Goal: Task Accomplishment & Management: Manage account settings

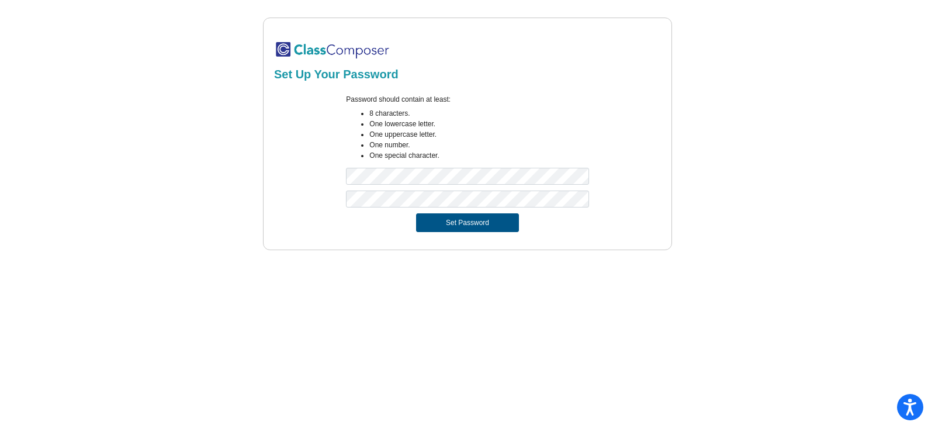
click at [443, 224] on button "Set Password" at bounding box center [467, 222] width 103 height 19
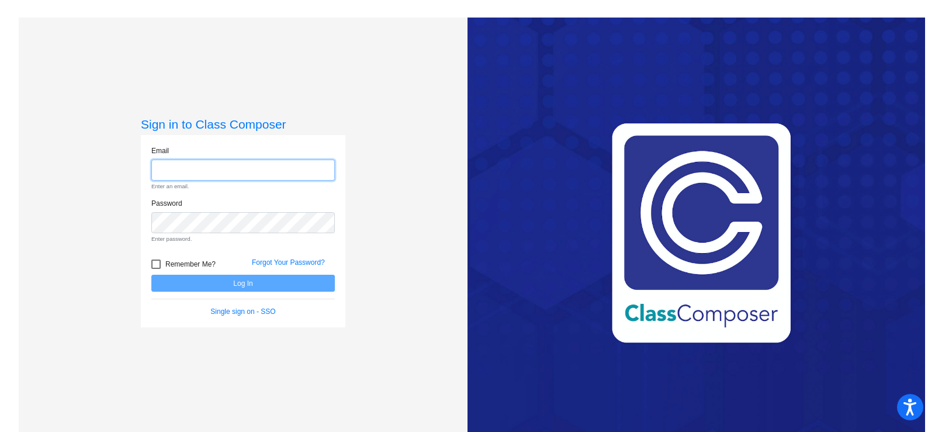
click at [189, 167] on input "email" at bounding box center [243, 171] width 184 height 22
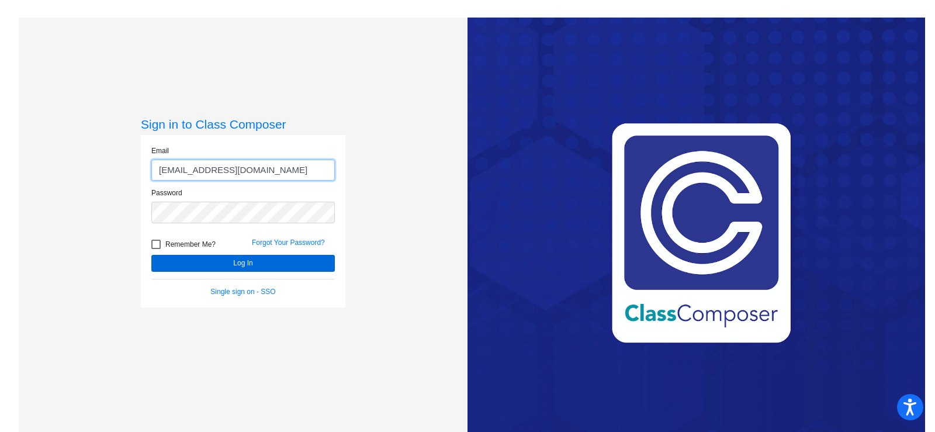
type input "[EMAIL_ADDRESS][DOMAIN_NAME]"
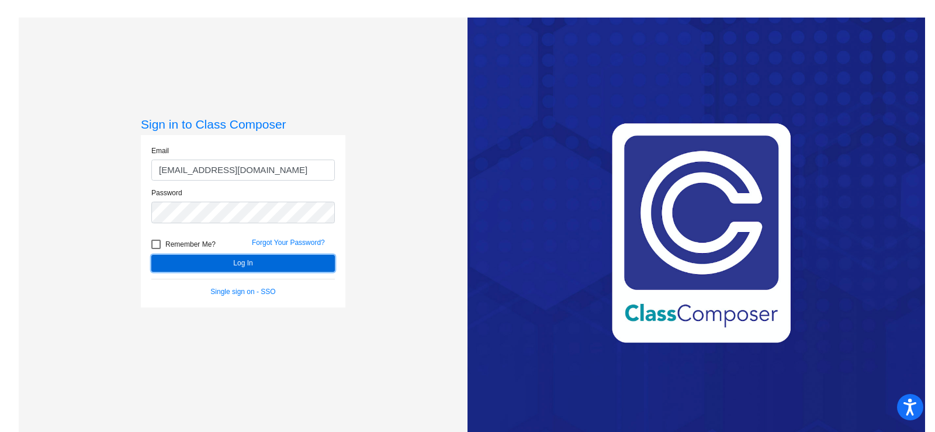
click at [234, 263] on button "Log In" at bounding box center [243, 263] width 184 height 17
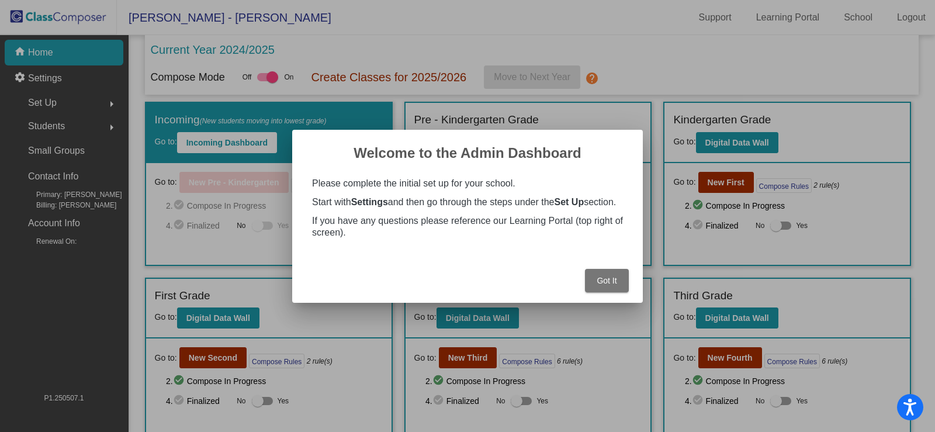
click at [608, 282] on span "Got It" at bounding box center [607, 280] width 20 height 9
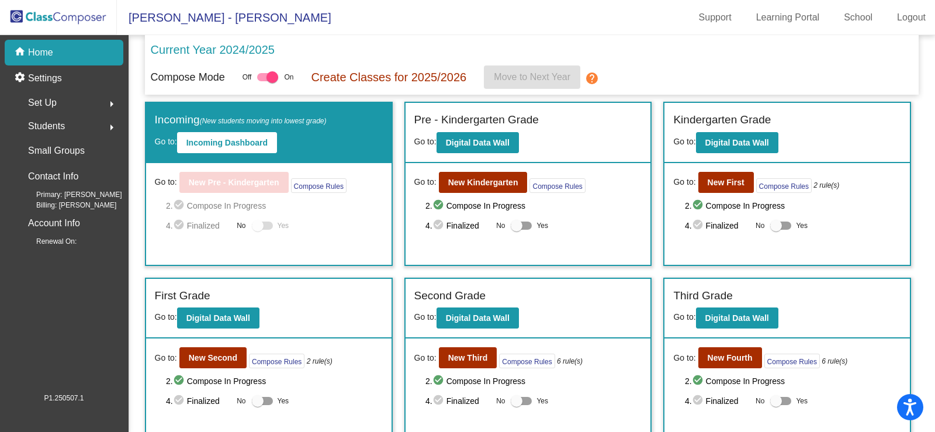
click at [55, 127] on span "Students" at bounding box center [46, 126] width 37 height 16
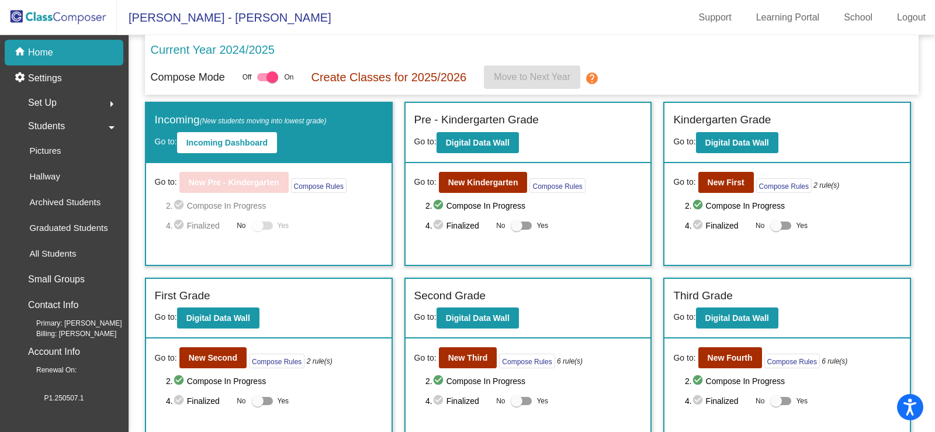
click at [58, 105] on div "Set Up arrow_right" at bounding box center [68, 102] width 112 height 23
click at [60, 96] on div "Set Up arrow_drop_down" at bounding box center [68, 102] width 112 height 23
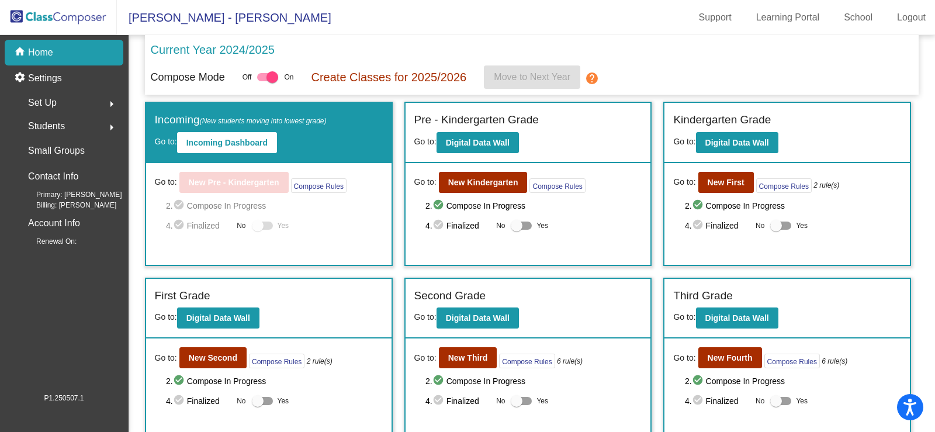
click at [57, 96] on div "Set Up arrow_right" at bounding box center [68, 102] width 112 height 23
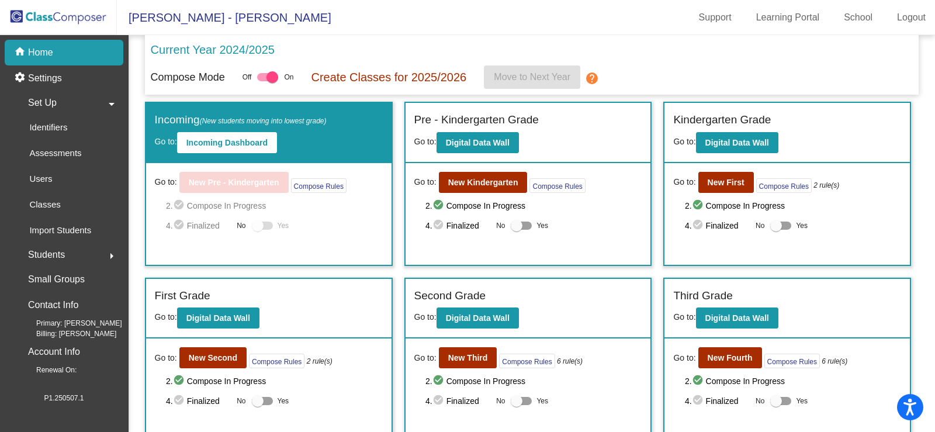
click at [802, 74] on div "Compose Mode Off On Create Classes for 2025/2026 Move to Next Year help" at bounding box center [532, 76] width 763 height 23
click at [504, 146] on b "Digital Data Wall" at bounding box center [478, 142] width 64 height 9
click at [742, 140] on b "Digital Data Wall" at bounding box center [737, 142] width 64 height 9
click at [364, 77] on p "Create Classes for 2025/2026" at bounding box center [388, 77] width 155 height 18
click at [596, 78] on mat-icon "help" at bounding box center [592, 78] width 14 height 14
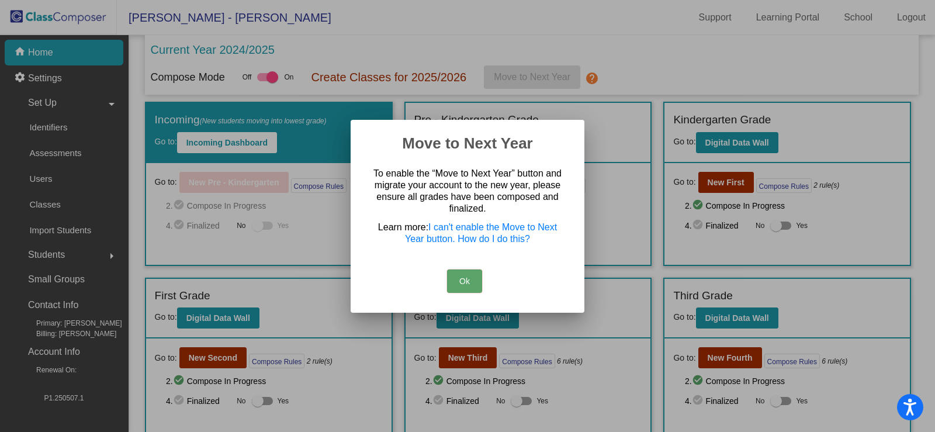
click at [464, 283] on button "Ok" at bounding box center [464, 280] width 35 height 23
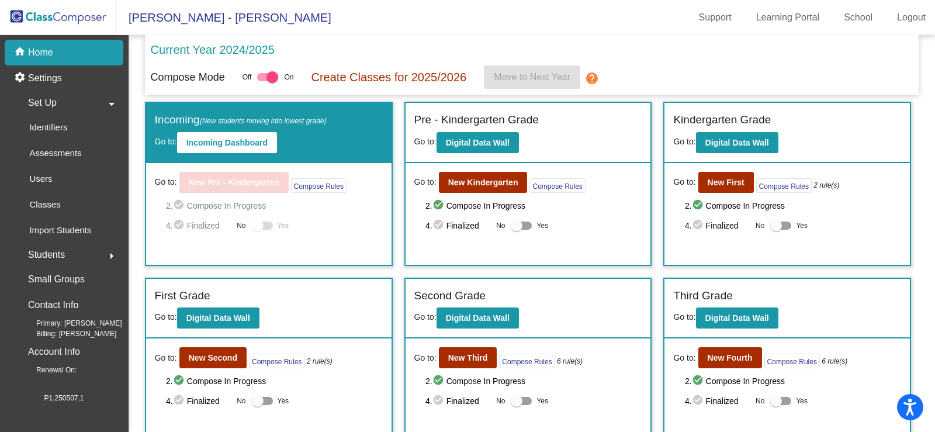
click at [219, 50] on p "Current Year 2024/2025" at bounding box center [213, 50] width 124 height 18
click at [275, 75] on div at bounding box center [273, 77] width 12 height 12
click at [263, 81] on input "checkbox" at bounding box center [262, 81] width 1 height 1
checkbox input "false"
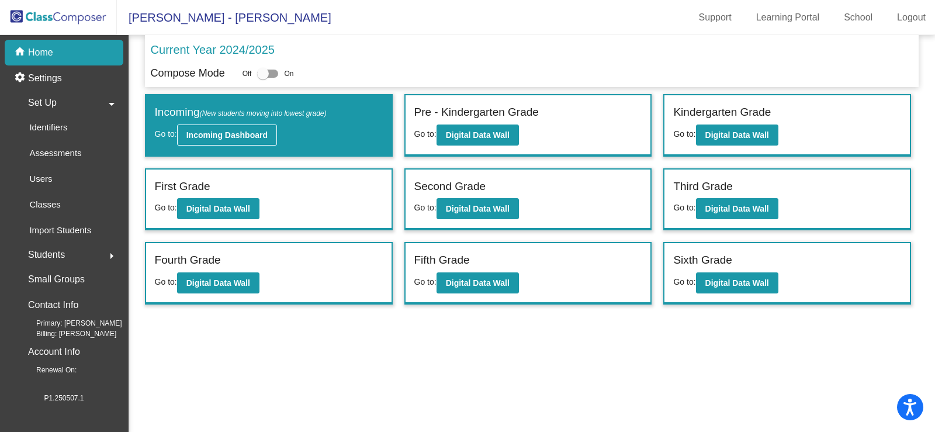
click at [253, 135] on b "Incoming Dashboard" at bounding box center [226, 134] width 81 height 9
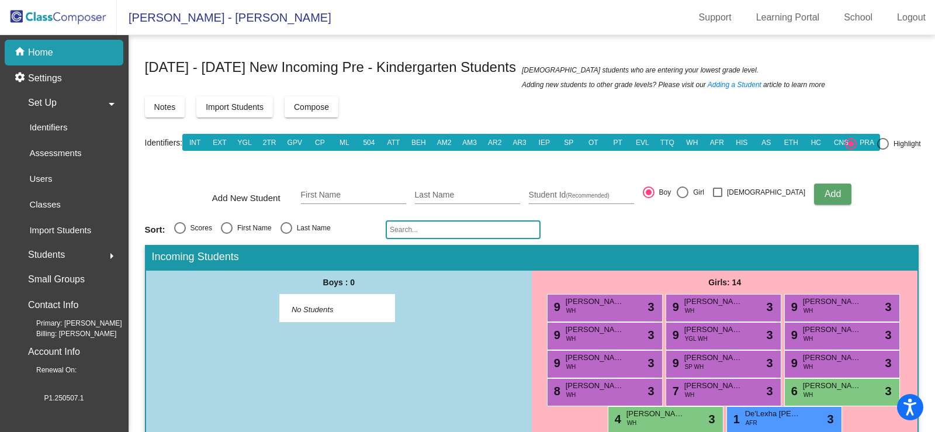
scroll to position [25, 0]
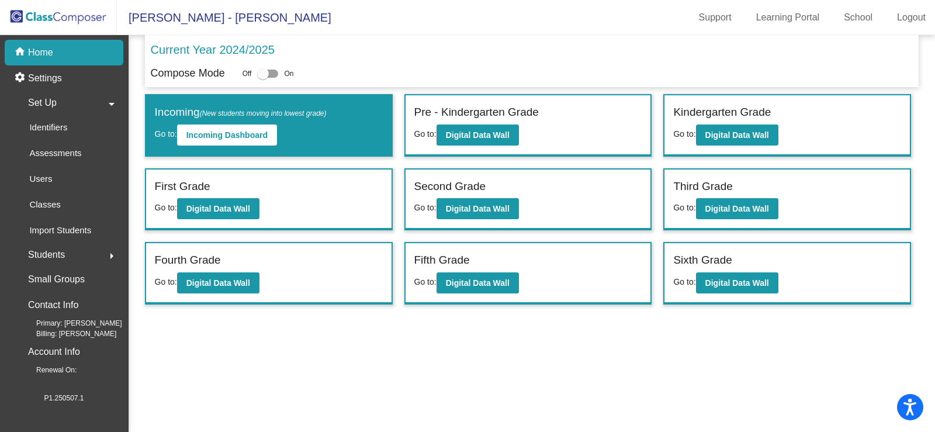
click at [261, 72] on div at bounding box center [263, 74] width 12 height 12
click at [262, 78] on input "checkbox" at bounding box center [262, 78] width 1 height 1
checkbox input "true"
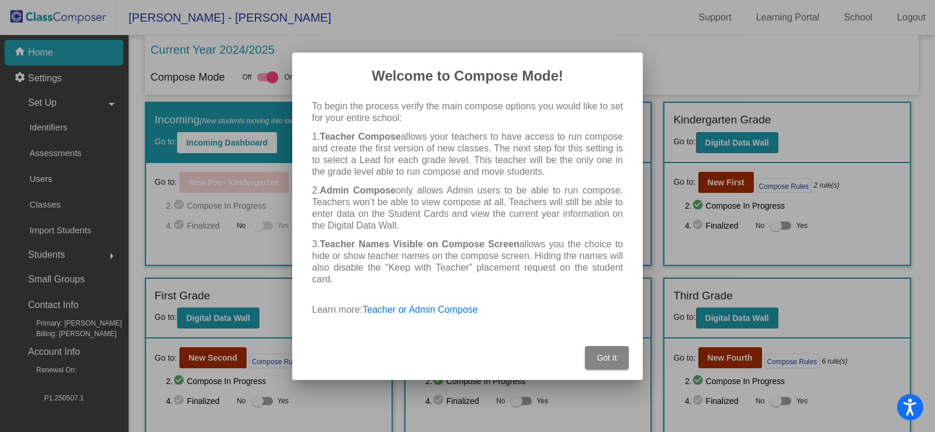
click at [613, 353] on span "Got It" at bounding box center [607, 357] width 20 height 9
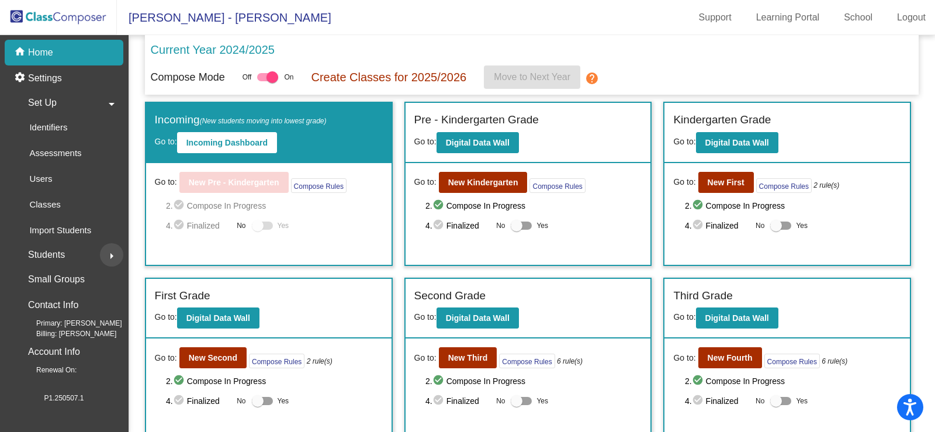
click at [104, 255] on button "arrow_right" at bounding box center [111, 254] width 23 height 23
click at [703, 56] on div "Current Year 2024/2025" at bounding box center [532, 53] width 763 height 25
click at [855, 14] on link "School" at bounding box center [858, 17] width 47 height 19
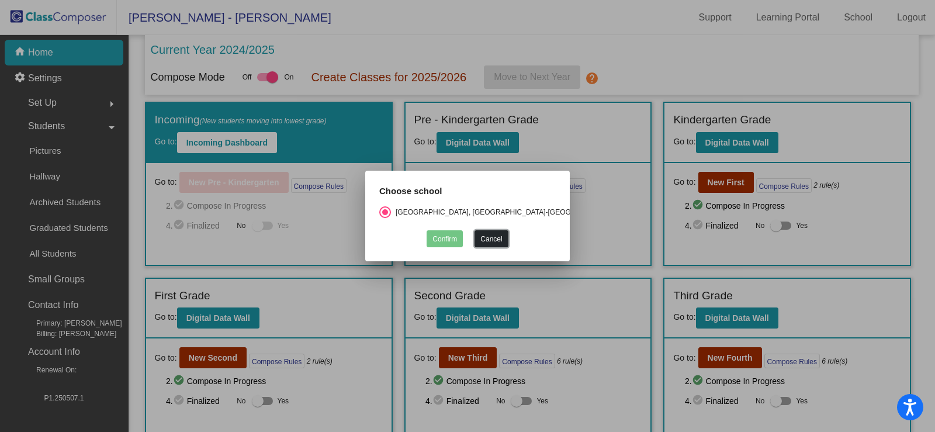
click at [501, 240] on button "Cancel" at bounding box center [491, 238] width 33 height 17
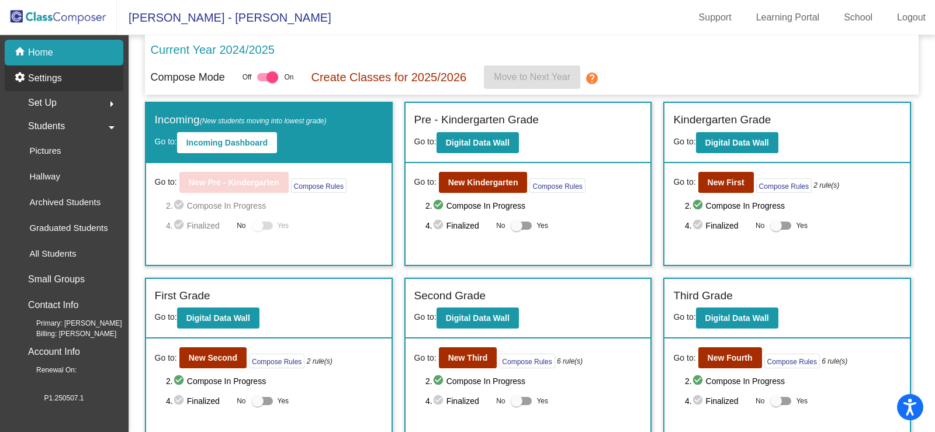
click at [39, 80] on p "Settings" at bounding box center [45, 78] width 34 height 14
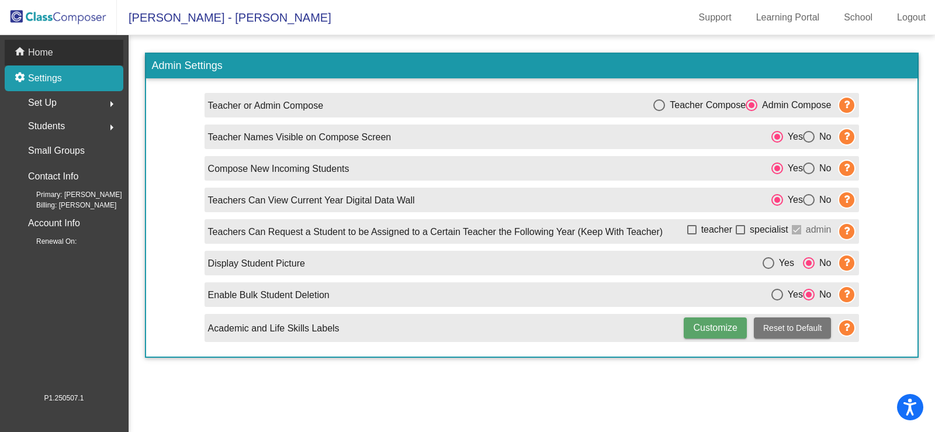
click at [40, 49] on p "Home" at bounding box center [40, 53] width 25 height 14
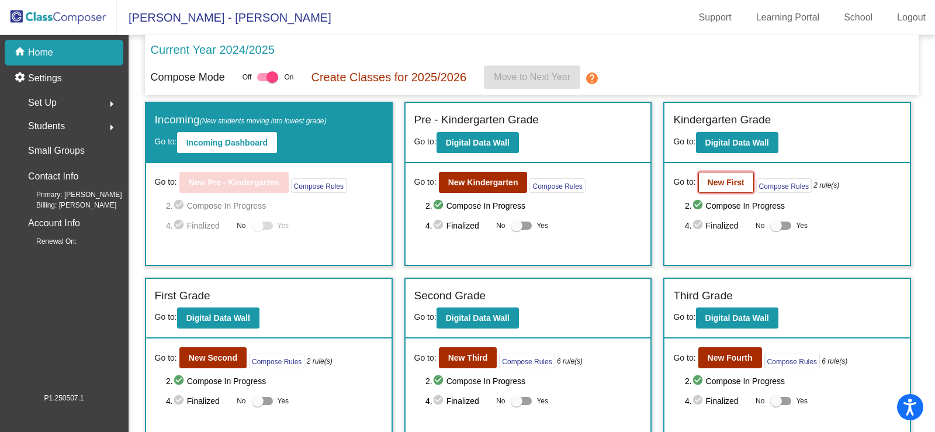
click at [730, 181] on b "New First" at bounding box center [726, 182] width 37 height 9
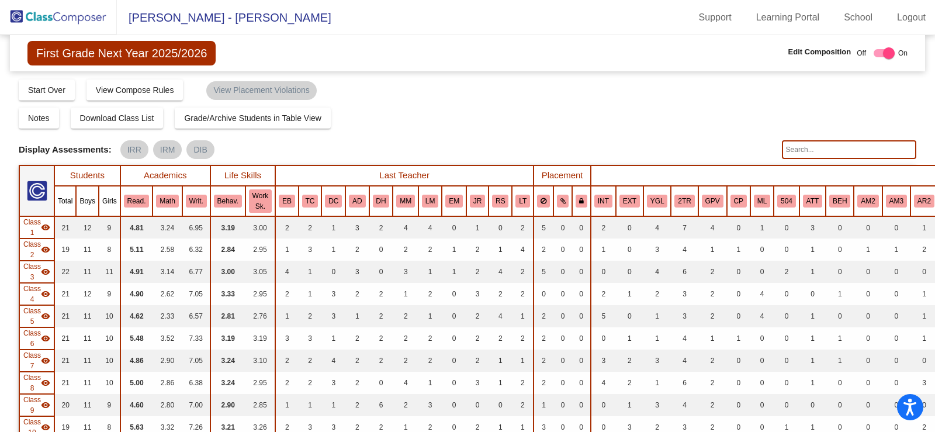
click at [169, 55] on span "First Grade Next Year 2025/2026" at bounding box center [121, 53] width 188 height 25
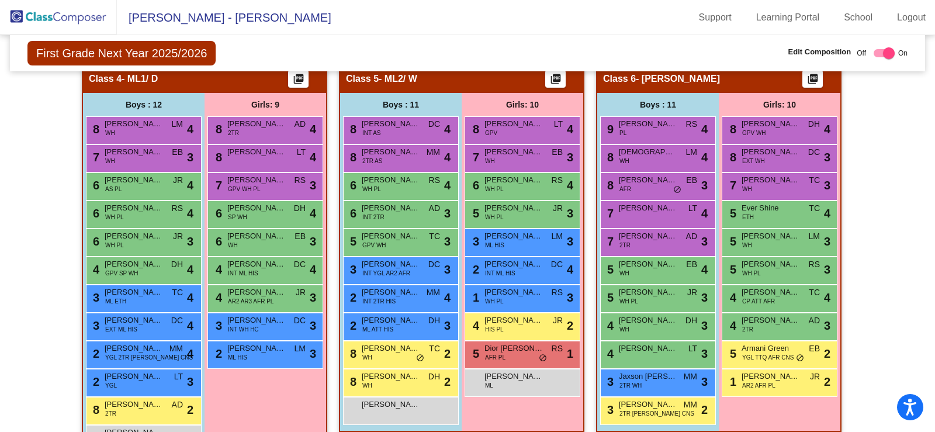
scroll to position [643, 0]
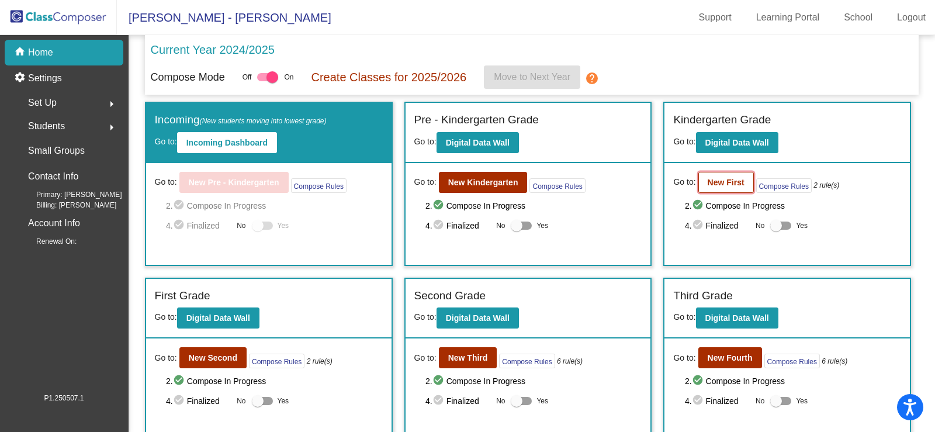
click at [732, 181] on b "New First" at bounding box center [726, 182] width 37 height 9
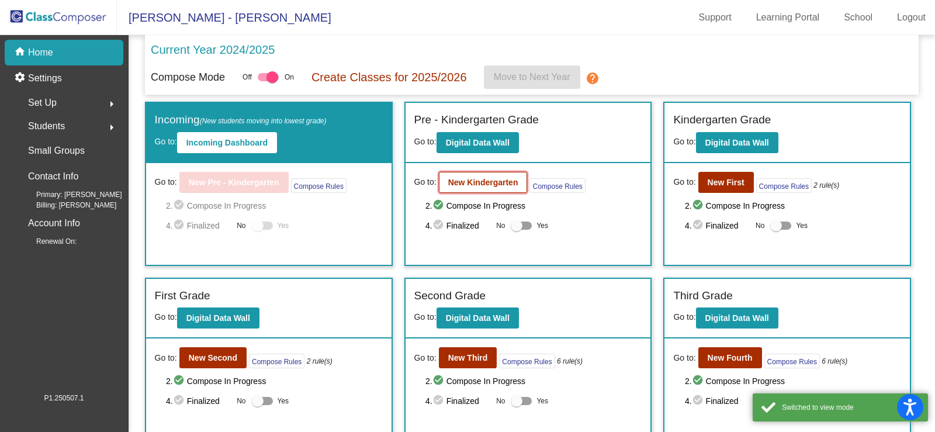
click at [488, 189] on button "New Kindergarten" at bounding box center [483, 182] width 89 height 21
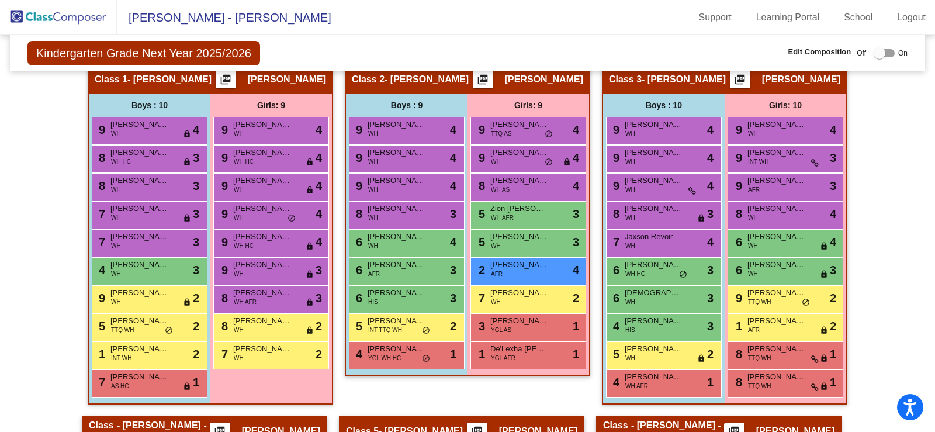
scroll to position [386, 0]
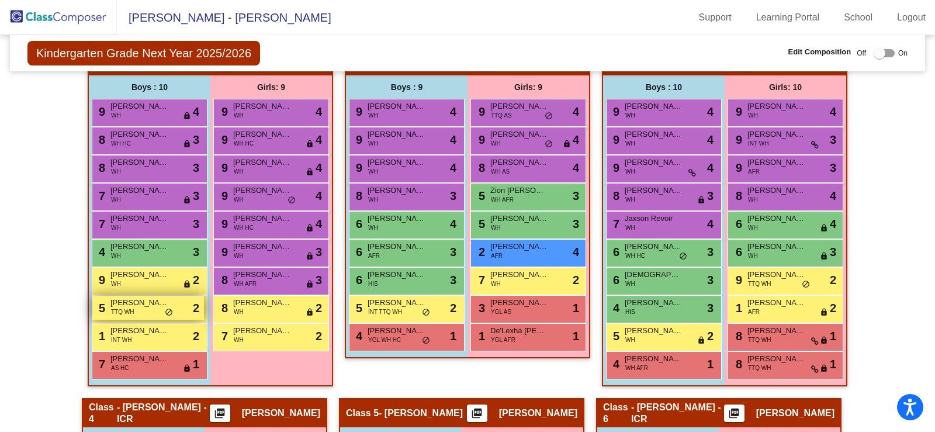
click at [153, 306] on span "[PERSON_NAME]" at bounding box center [139, 303] width 58 height 12
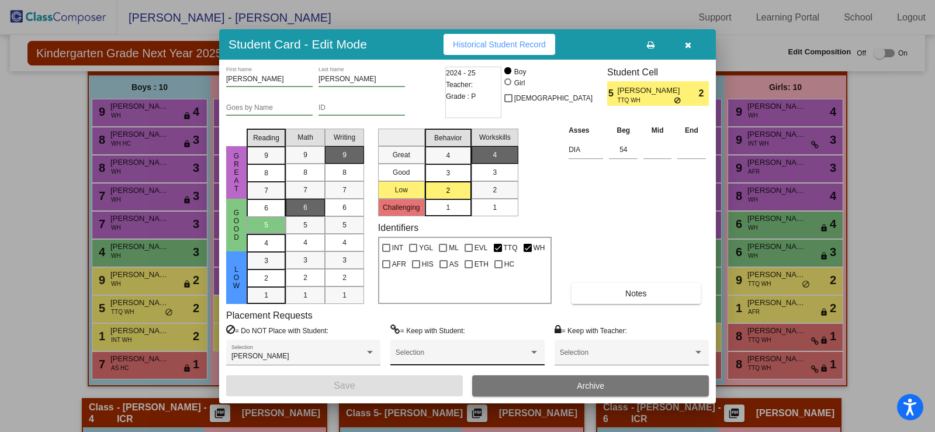
click at [538, 353] on div at bounding box center [534, 352] width 11 height 8
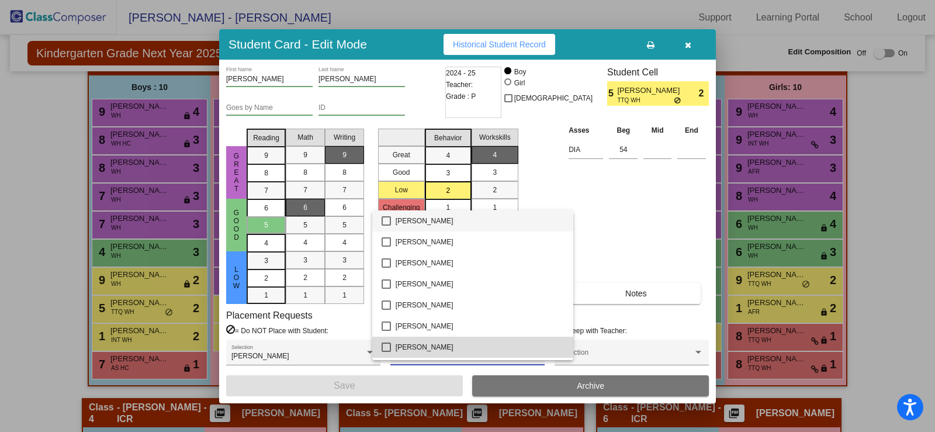
click at [538, 353] on span "[PERSON_NAME]" at bounding box center [480, 347] width 168 height 21
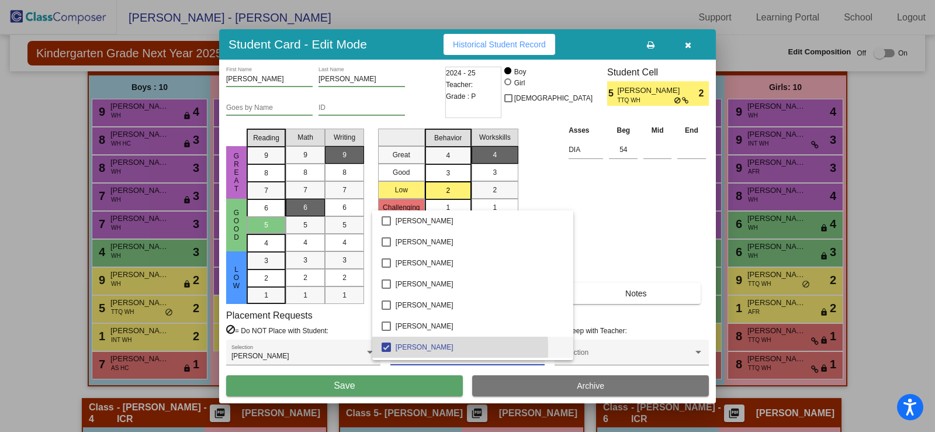
click at [386, 349] on mat-pseudo-checkbox at bounding box center [386, 347] width 9 height 9
click at [651, 255] on div at bounding box center [467, 216] width 935 height 432
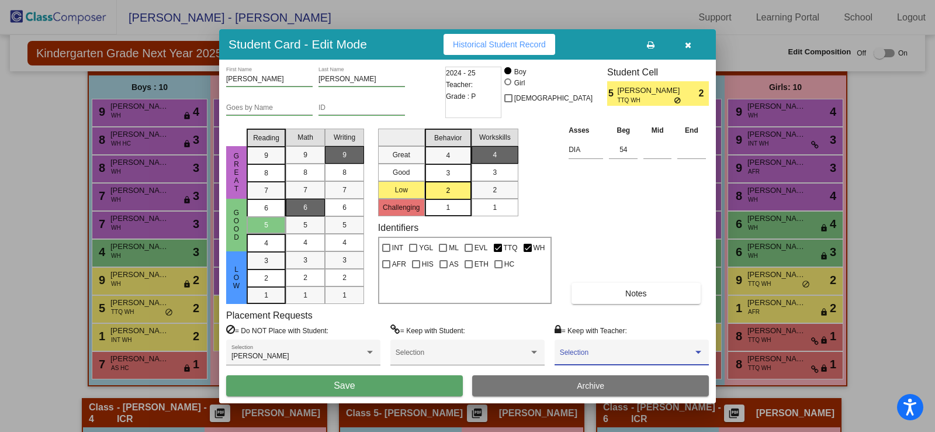
click at [701, 354] on div at bounding box center [698, 352] width 11 height 8
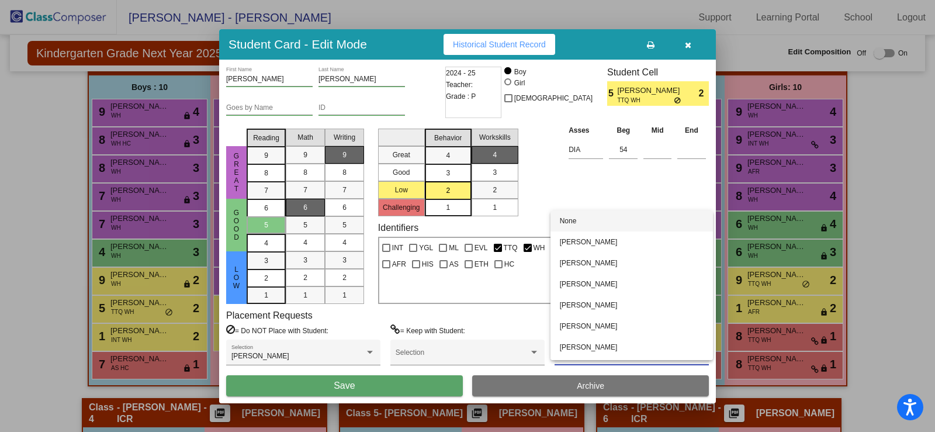
click at [677, 178] on div at bounding box center [467, 216] width 935 height 432
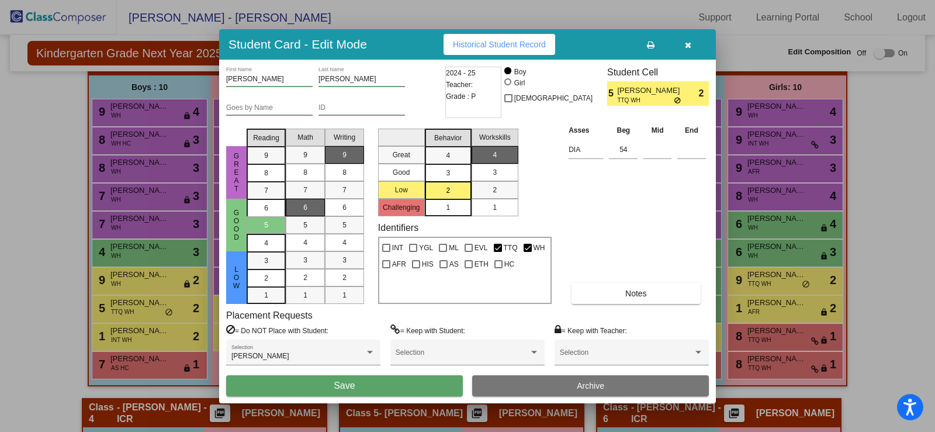
click at [690, 46] on icon "button" at bounding box center [688, 45] width 6 height 8
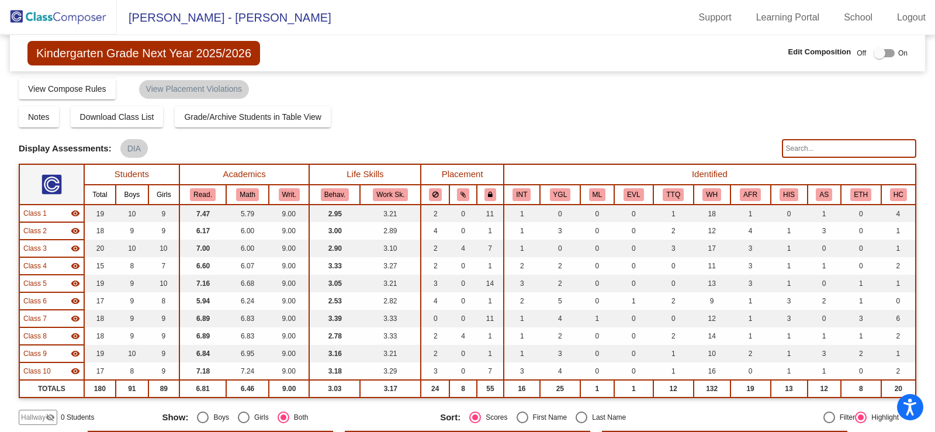
scroll to position [0, 0]
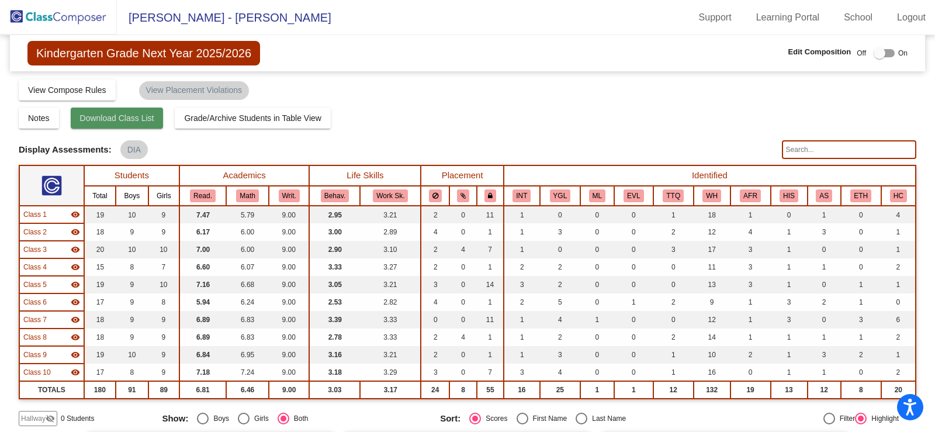
click at [145, 122] on span "Download Class List" at bounding box center [117, 117] width 74 height 9
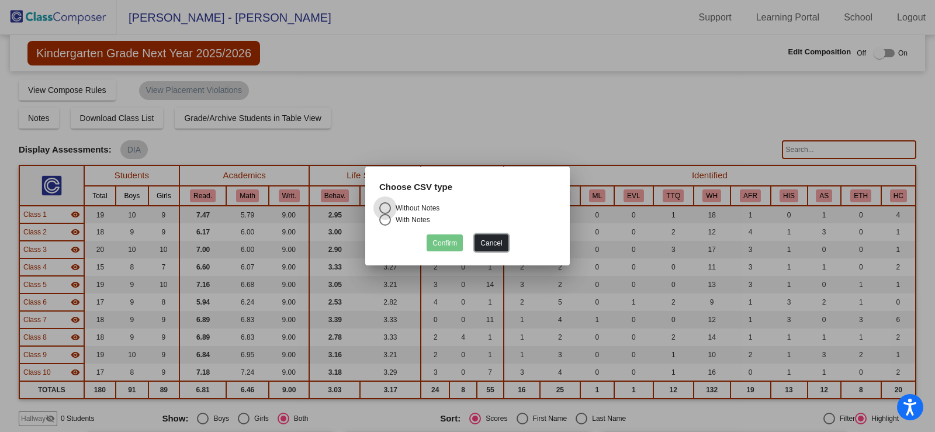
click at [490, 243] on button "Cancel" at bounding box center [491, 242] width 33 height 17
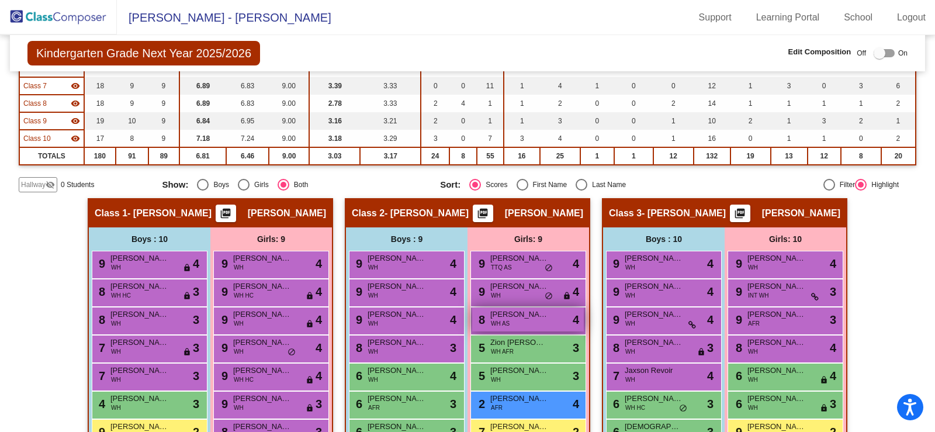
scroll to position [292, 0]
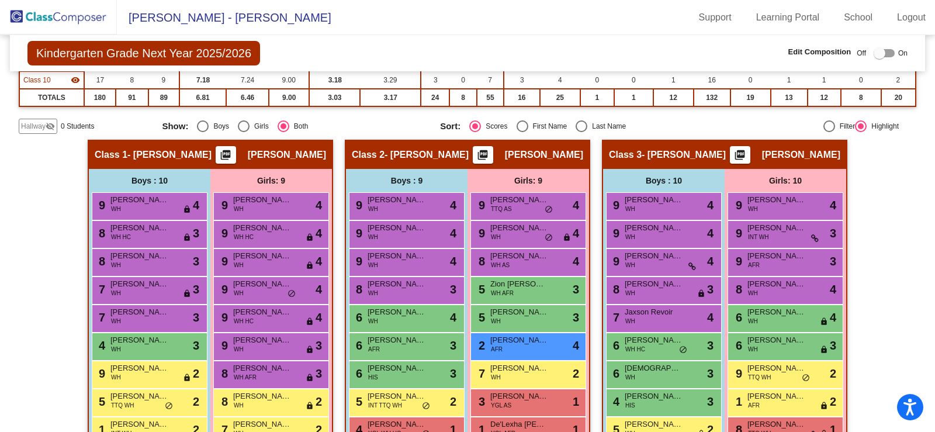
click at [21, 124] on span "Hallway" at bounding box center [33, 126] width 25 height 11
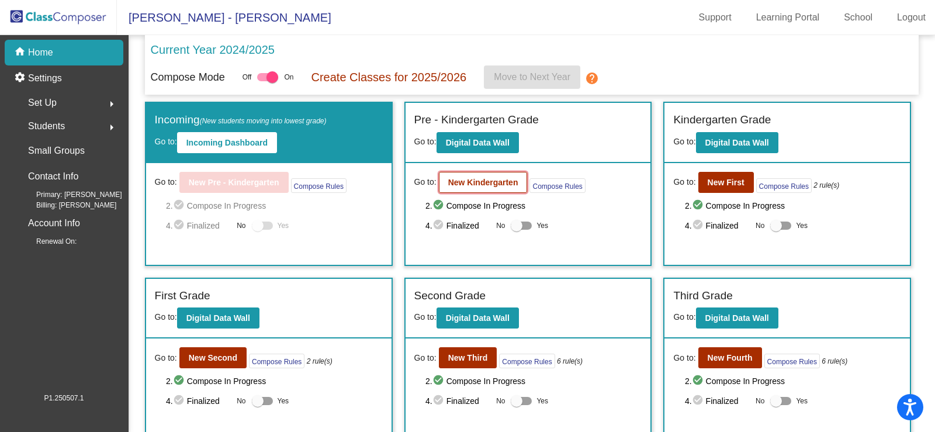
click at [491, 182] on b "New Kindergarten" at bounding box center [483, 182] width 70 height 9
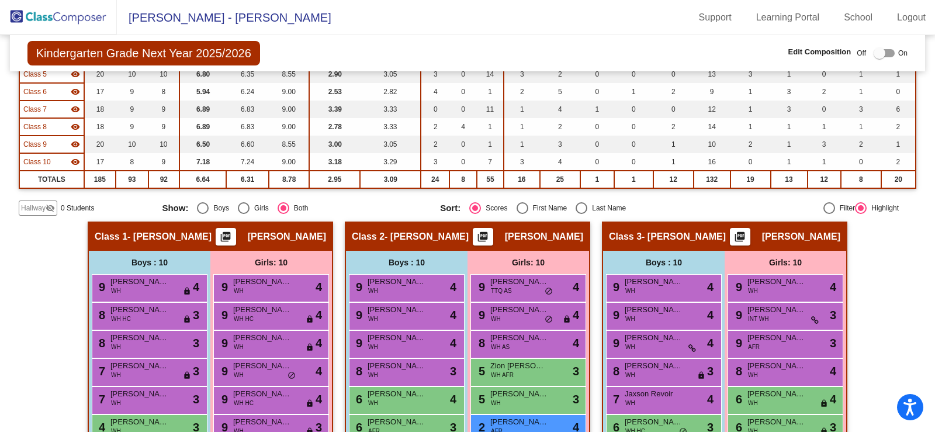
scroll to position [269, 0]
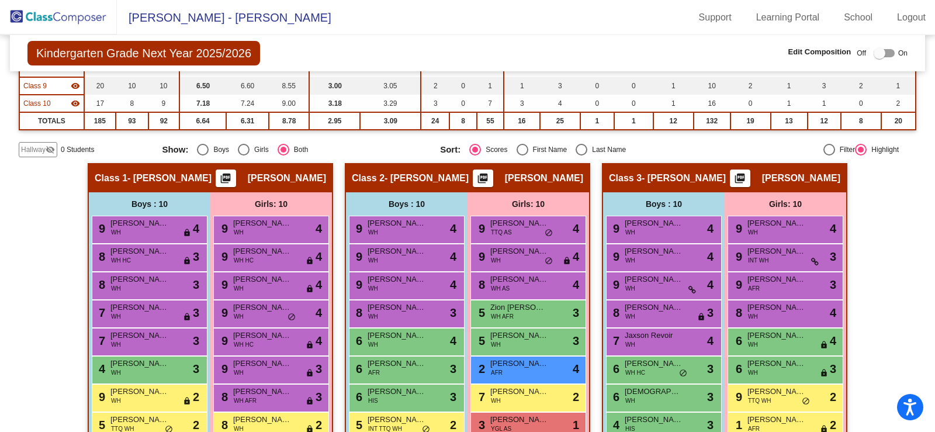
click at [230, 178] on mat-icon "picture_as_pdf" at bounding box center [226, 180] width 14 height 16
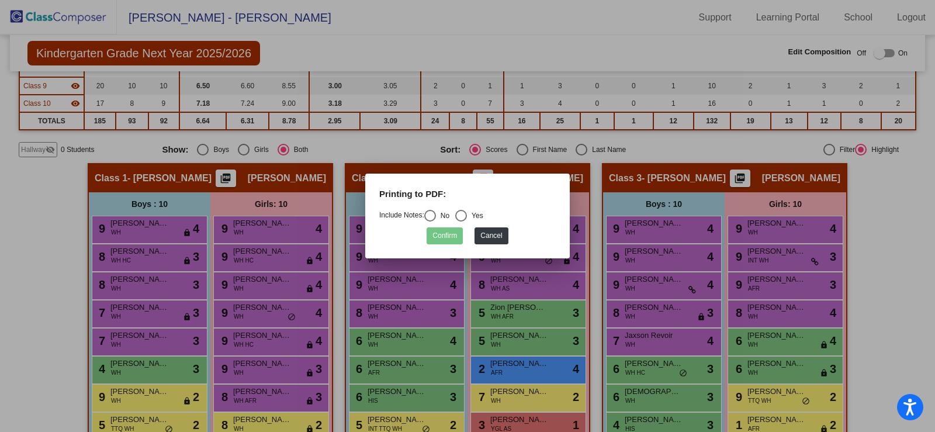
click at [431, 217] on div "Select an option" at bounding box center [430, 216] width 12 height 12
click at [430, 222] on input "No" at bounding box center [430, 222] width 1 height 1
radio input "true"
click at [439, 237] on button "Confirm" at bounding box center [445, 235] width 36 height 17
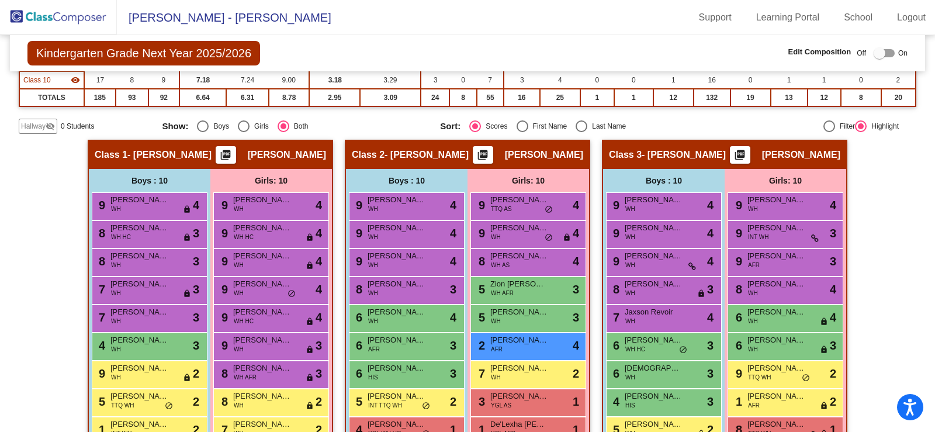
scroll to position [351, 0]
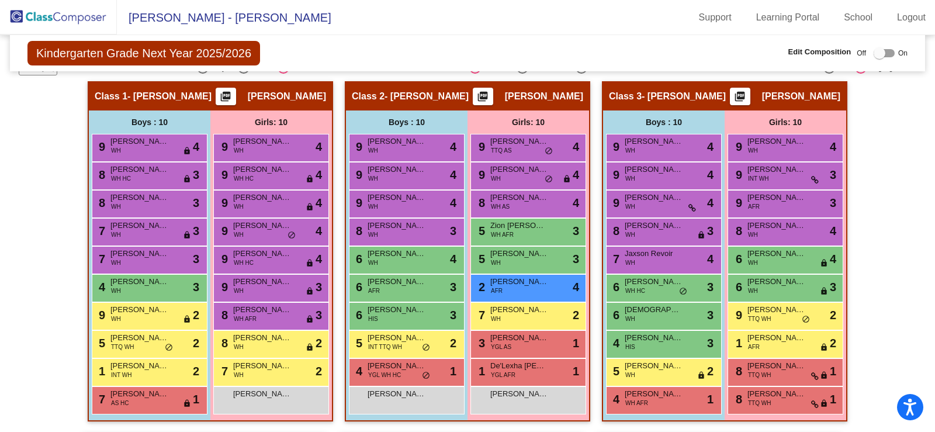
click at [155, 97] on span "- [PERSON_NAME]" at bounding box center [169, 97] width 84 height 12
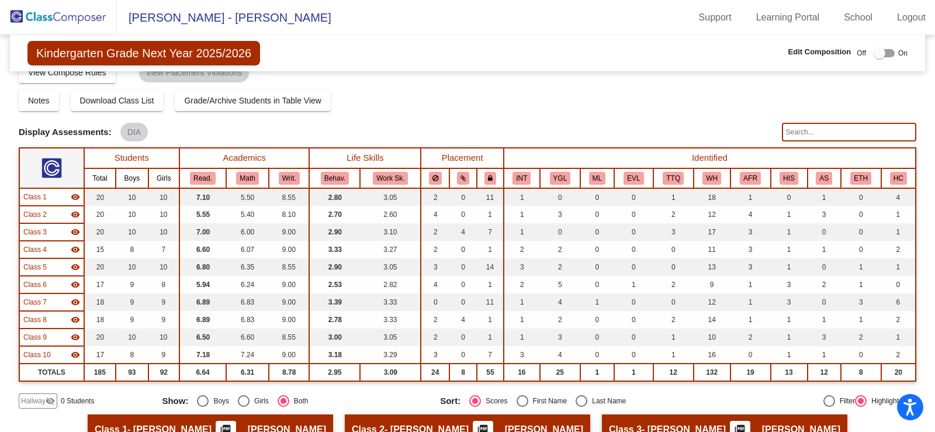
scroll to position [0, 0]
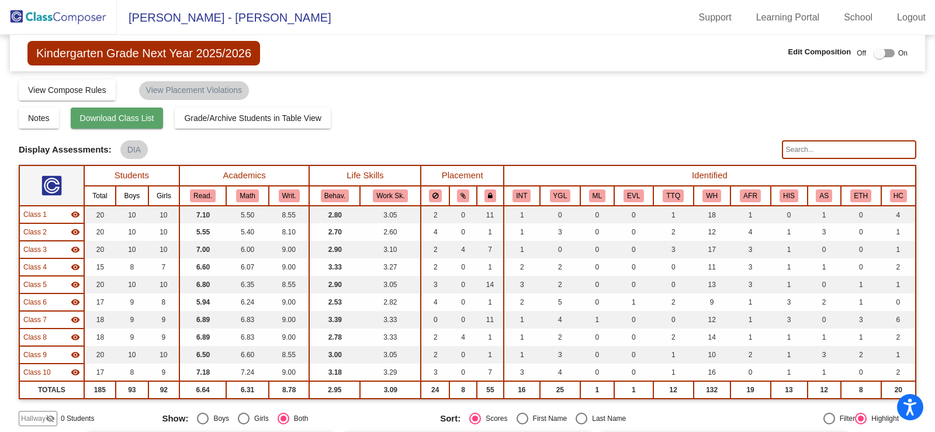
click at [133, 117] on span "Download Class List" at bounding box center [117, 117] width 74 height 9
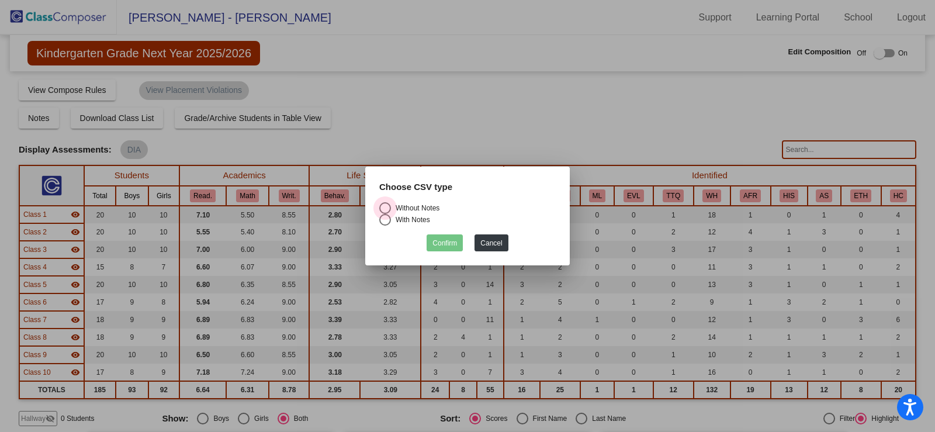
click at [389, 207] on div "Select an option" at bounding box center [385, 208] width 12 height 12
click at [385, 214] on input "Without Notes" at bounding box center [385, 214] width 1 height 1
radio input "true"
click at [434, 241] on button "Confirm" at bounding box center [445, 242] width 36 height 17
